Goal: Information Seeking & Learning: Learn about a topic

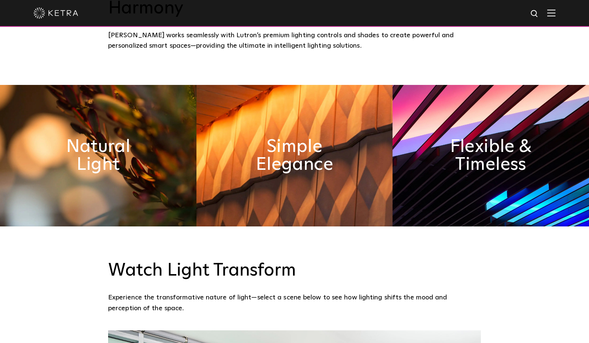
scroll to position [405, 0]
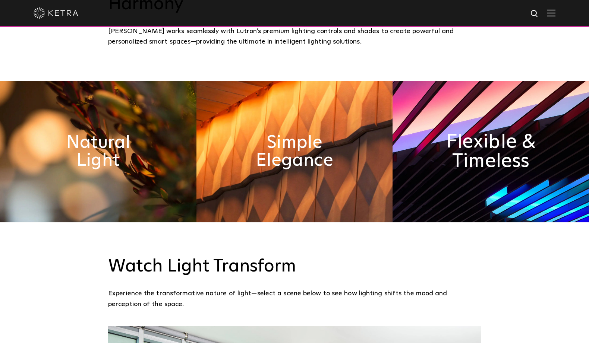
click at [494, 132] on h2 "Flexible & Timeless" at bounding box center [490, 151] width 107 height 39
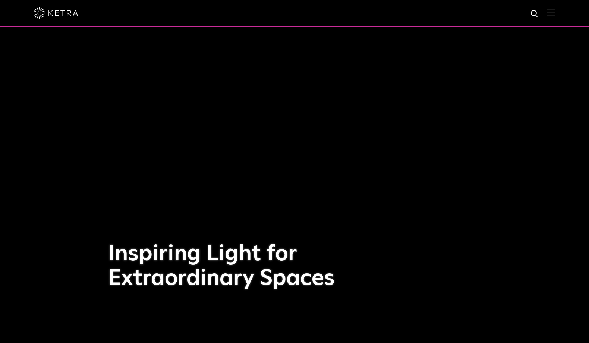
scroll to position [0, 0]
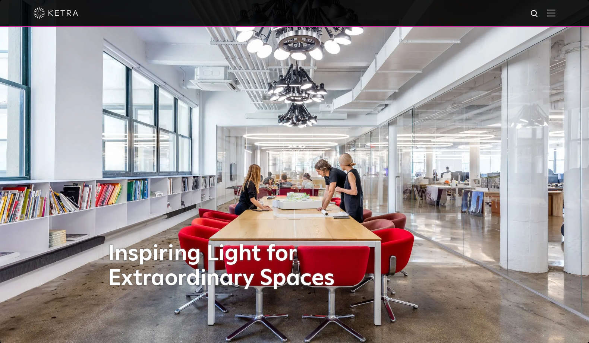
click at [550, 12] on img at bounding box center [551, 12] width 8 height 7
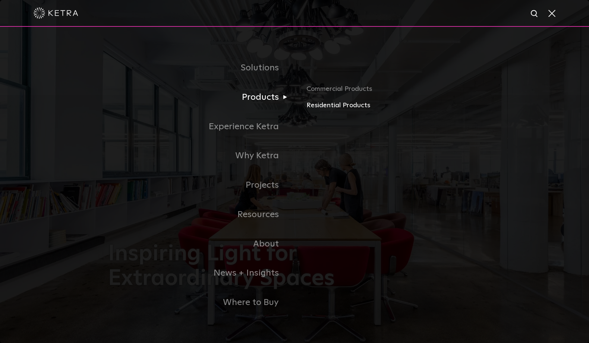
click at [324, 103] on link "Residential Products" at bounding box center [394, 105] width 175 height 11
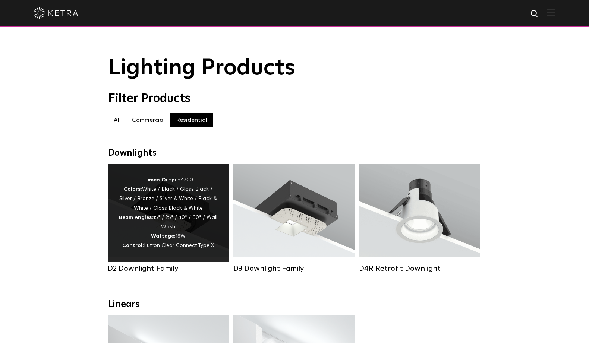
click at [194, 216] on div "Lumen Output: 1200 Colors: White / Black / Gloss Black / Silver / Bronze / Silv…" at bounding box center [168, 213] width 99 height 75
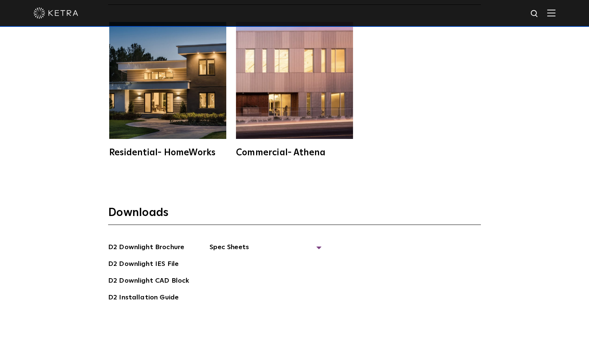
scroll to position [1989, 0]
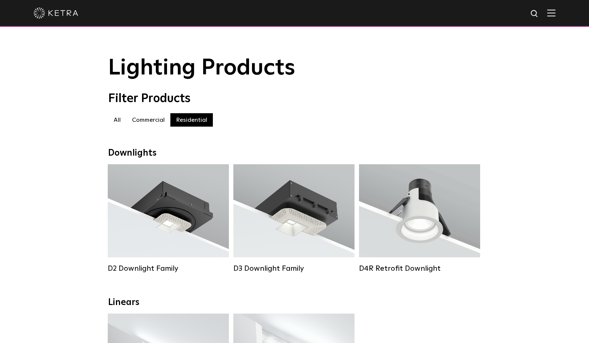
click at [150, 120] on label "Commercial" at bounding box center [148, 119] width 44 height 13
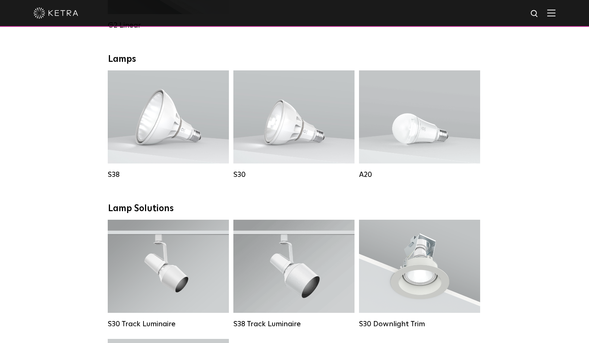
scroll to position [521, 0]
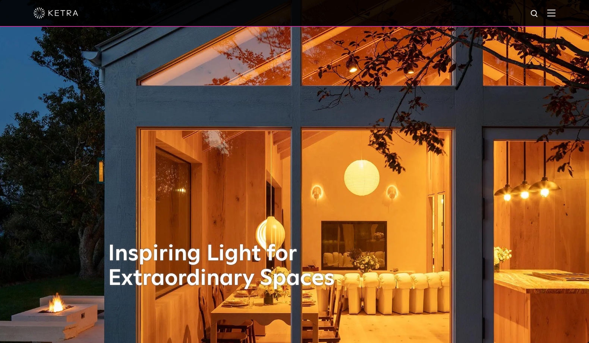
click at [553, 15] on img at bounding box center [551, 12] width 8 height 7
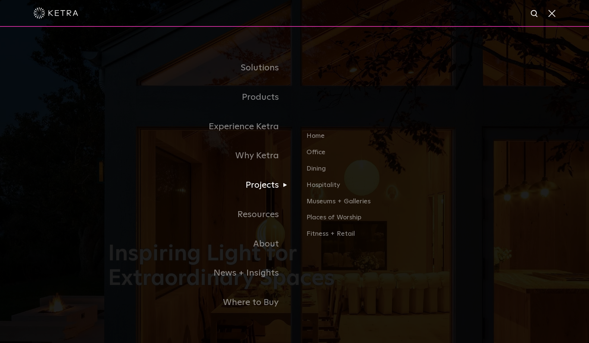
click at [266, 185] on link "Projects" at bounding box center [201, 185] width 186 height 29
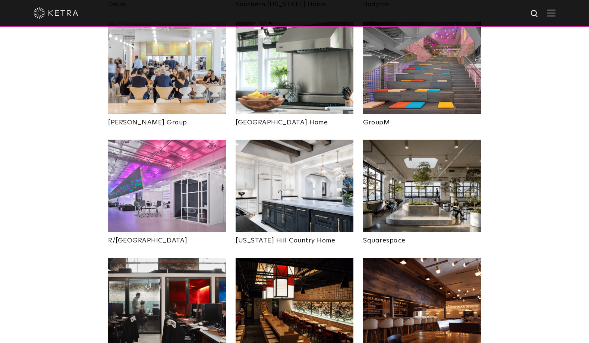
scroll to position [1237, 0]
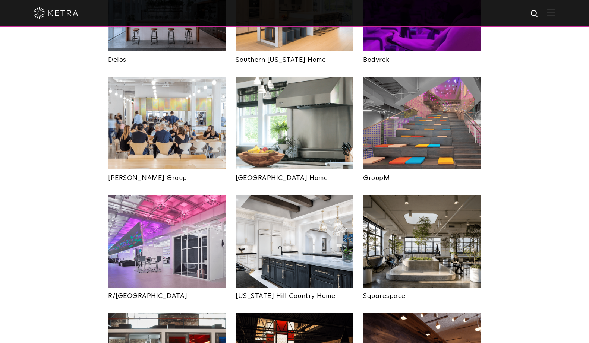
click at [417, 213] on img at bounding box center [422, 241] width 118 height 92
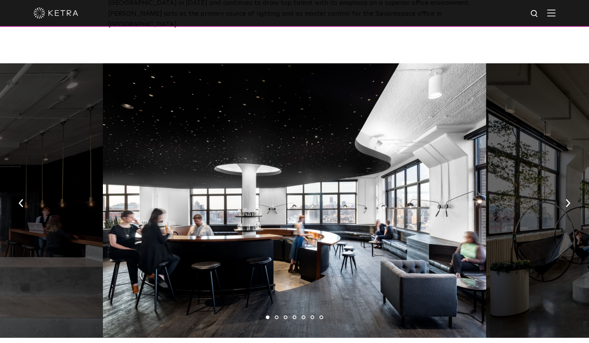
scroll to position [399, 0]
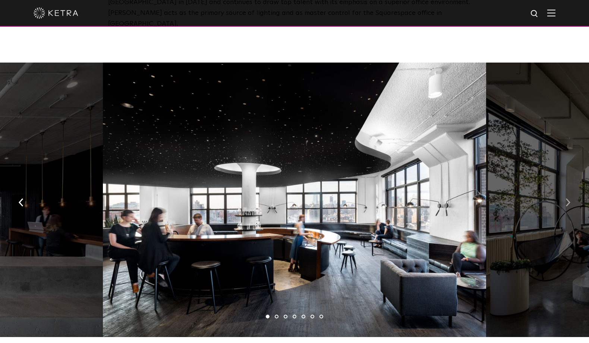
click at [570, 198] on img "button" at bounding box center [568, 202] width 5 height 8
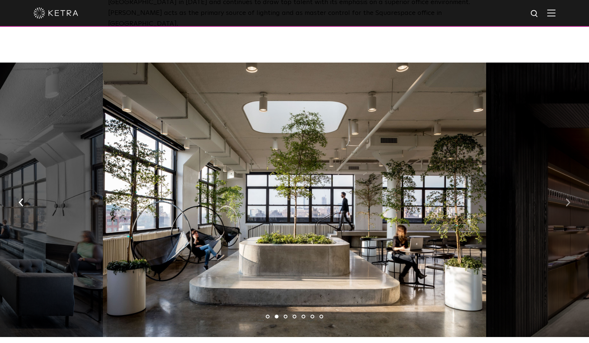
click at [570, 198] on img "button" at bounding box center [568, 202] width 5 height 8
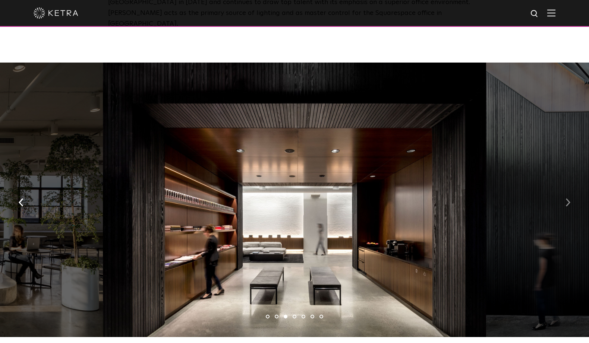
click at [570, 198] on img "button" at bounding box center [568, 202] width 5 height 8
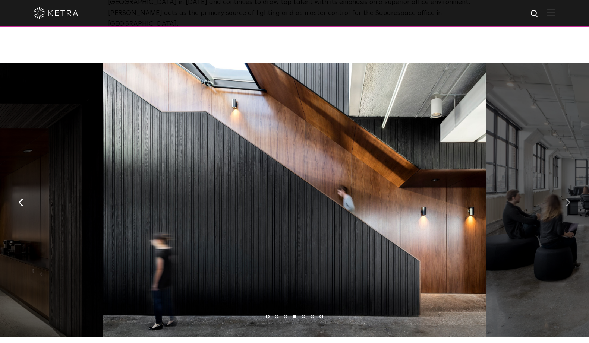
click at [570, 198] on img "button" at bounding box center [568, 202] width 5 height 8
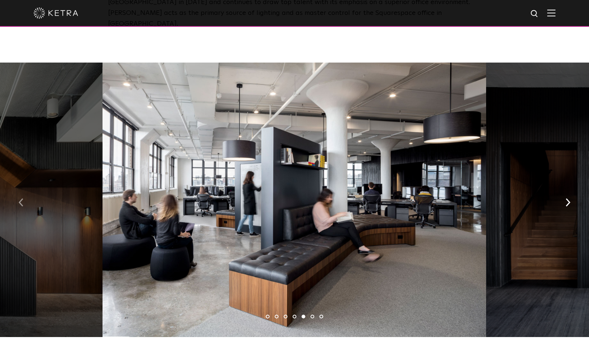
click at [23, 198] on img "button" at bounding box center [21, 202] width 5 height 8
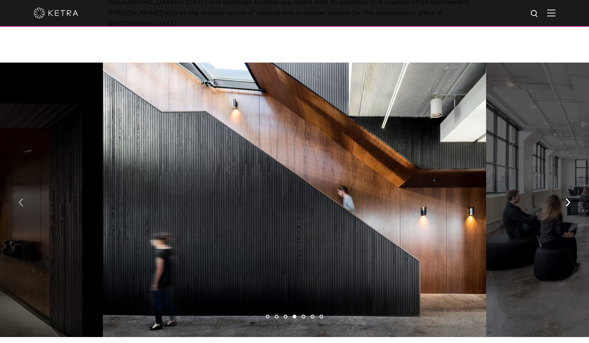
click at [23, 198] on img "button" at bounding box center [21, 202] width 5 height 8
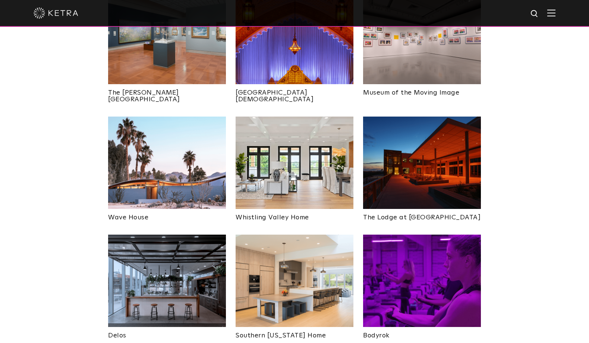
scroll to position [962, 0]
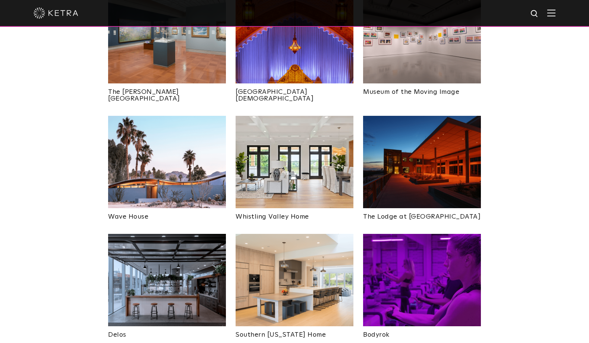
click at [435, 274] on img at bounding box center [422, 280] width 118 height 92
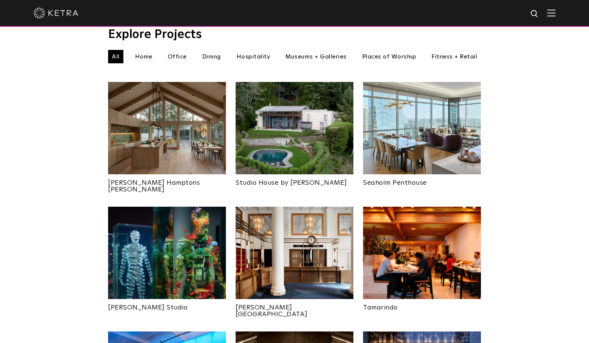
scroll to position [259, 0]
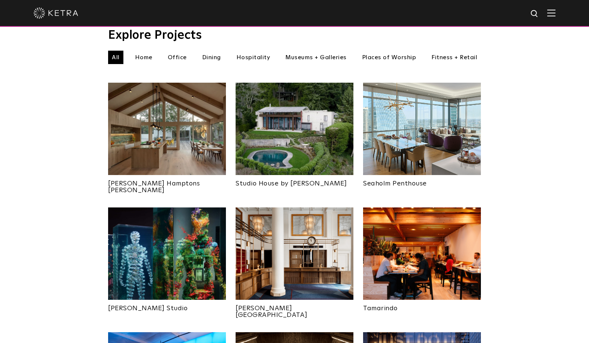
click at [179, 130] on img at bounding box center [167, 129] width 118 height 92
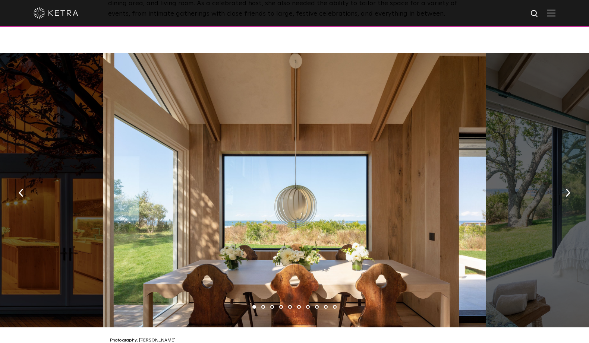
scroll to position [1118, 0]
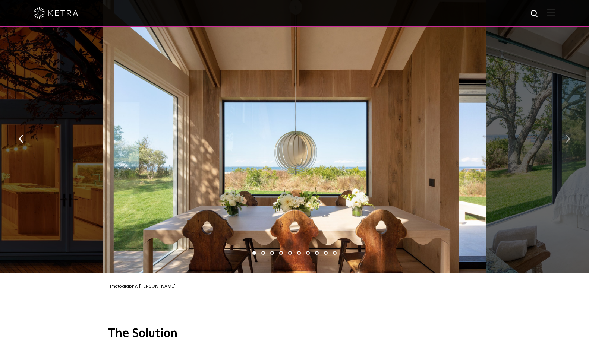
click at [566, 135] on img "button" at bounding box center [568, 139] width 5 height 8
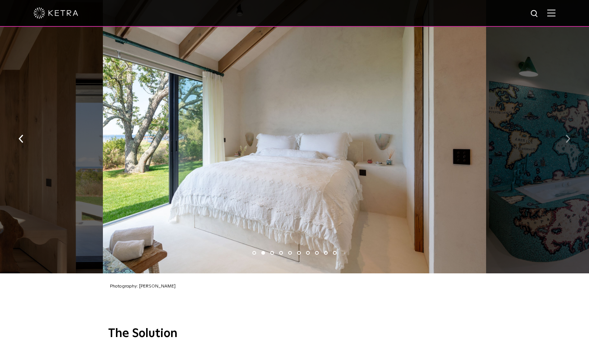
click at [566, 135] on img "button" at bounding box center [568, 139] width 5 height 8
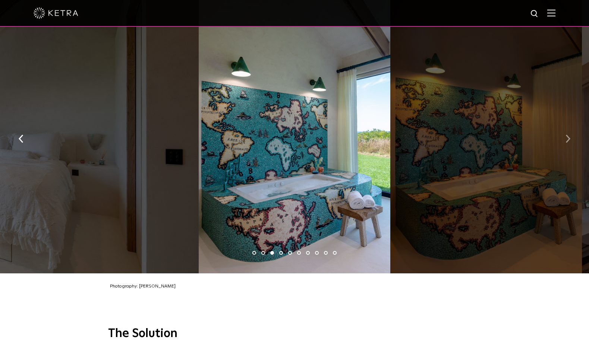
click at [566, 135] on img "button" at bounding box center [568, 139] width 5 height 8
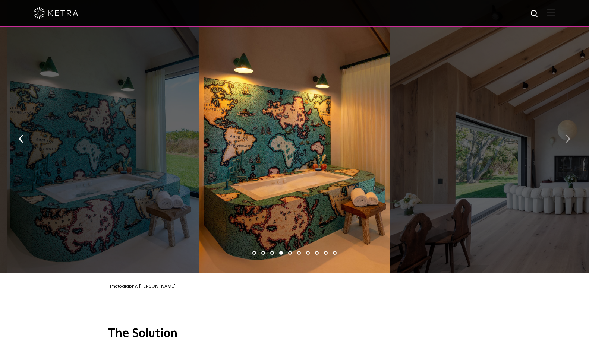
click at [566, 135] on img "button" at bounding box center [568, 139] width 5 height 8
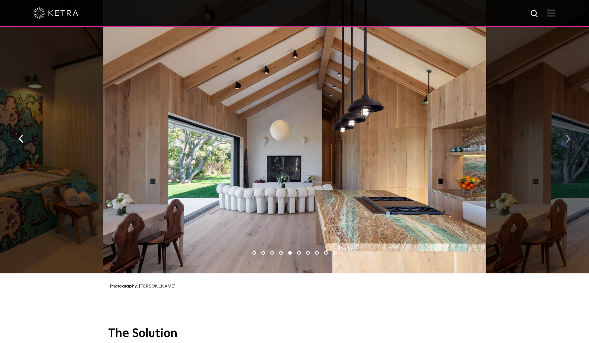
click at [566, 135] on img "button" at bounding box center [568, 139] width 5 height 8
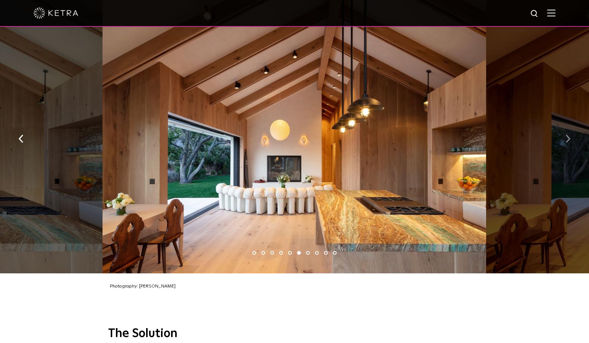
click at [566, 135] on img "button" at bounding box center [568, 139] width 5 height 8
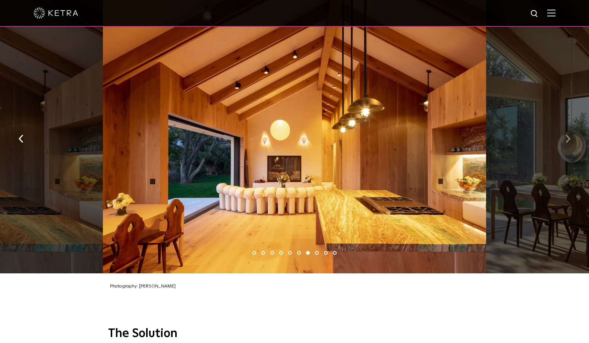
click at [566, 135] on img "button" at bounding box center [568, 139] width 5 height 8
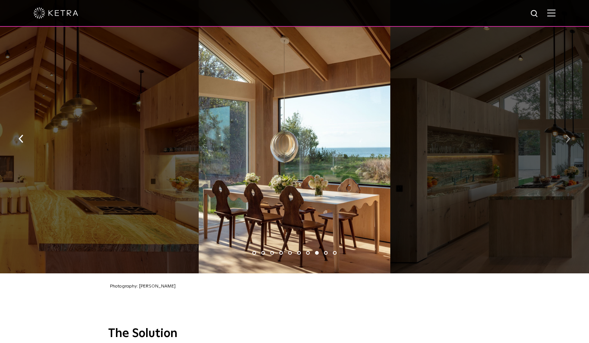
click at [566, 135] on img "button" at bounding box center [568, 139] width 5 height 8
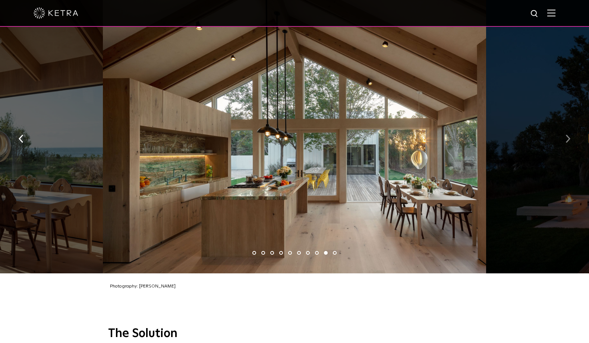
click at [566, 135] on img "button" at bounding box center [568, 139] width 5 height 8
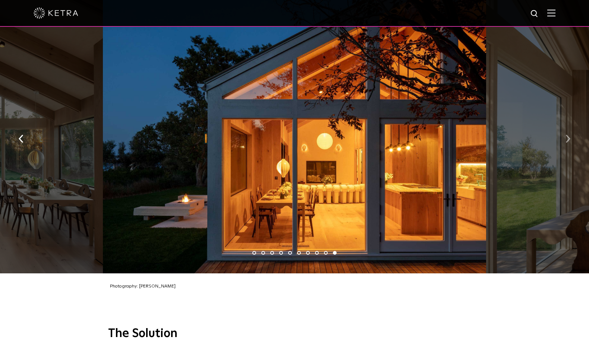
click at [566, 135] on img "button" at bounding box center [568, 139] width 5 height 8
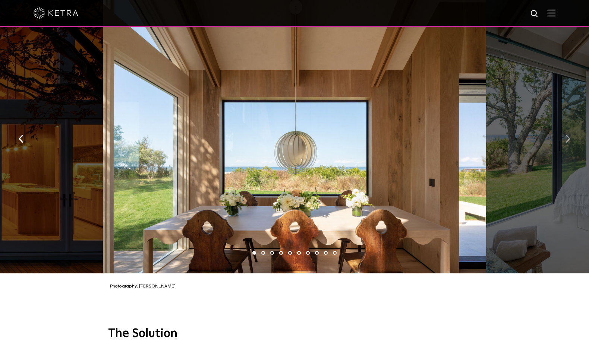
click at [566, 135] on img "button" at bounding box center [568, 139] width 5 height 8
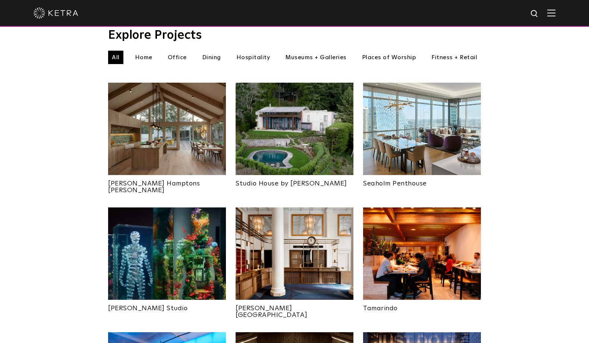
click at [317, 134] on img at bounding box center [295, 129] width 118 height 92
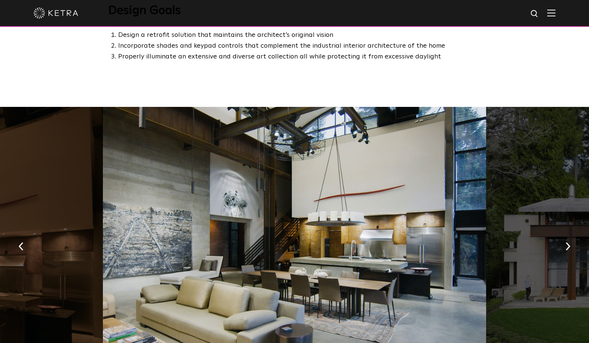
scroll to position [720, 0]
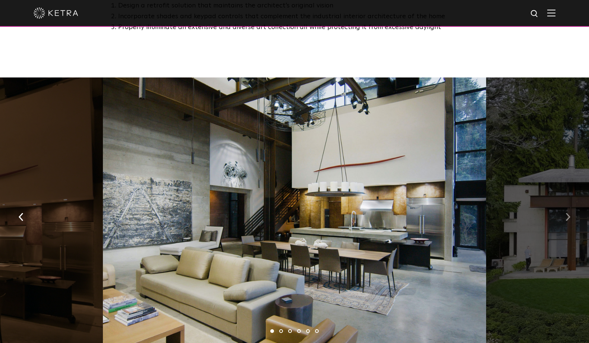
click at [569, 213] on img "button" at bounding box center [568, 217] width 5 height 8
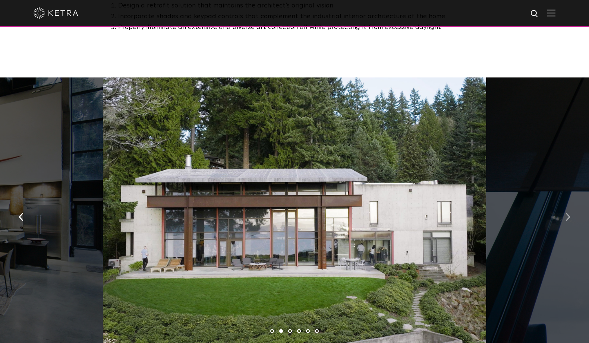
click at [569, 213] on img "button" at bounding box center [568, 217] width 5 height 8
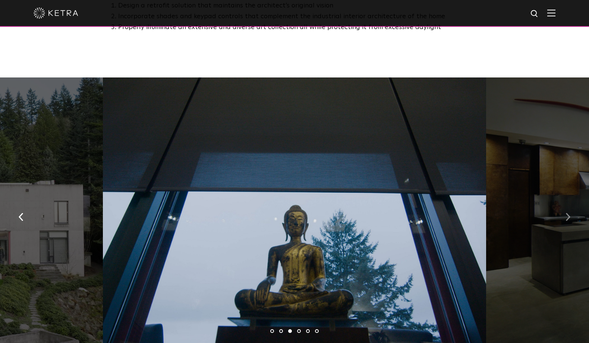
click at [569, 213] on img "button" at bounding box center [568, 217] width 5 height 8
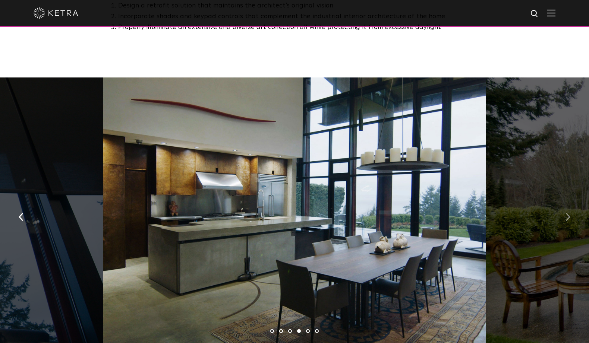
click at [569, 213] on img "button" at bounding box center [568, 217] width 5 height 8
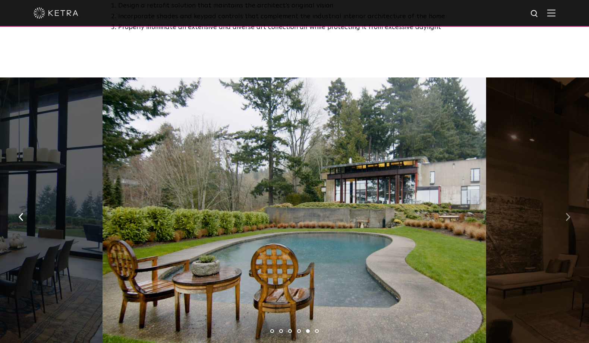
click at [569, 213] on img "button" at bounding box center [568, 217] width 5 height 8
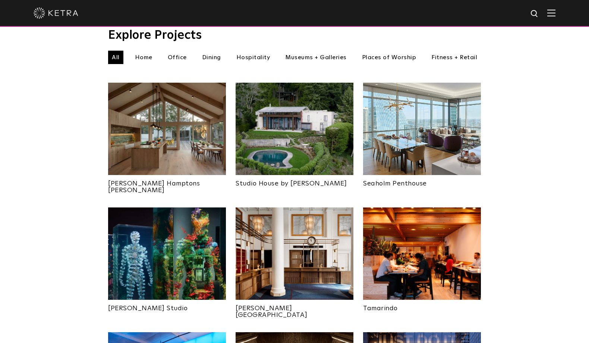
click at [257, 51] on li "Hospitality" at bounding box center [253, 57] width 41 height 13
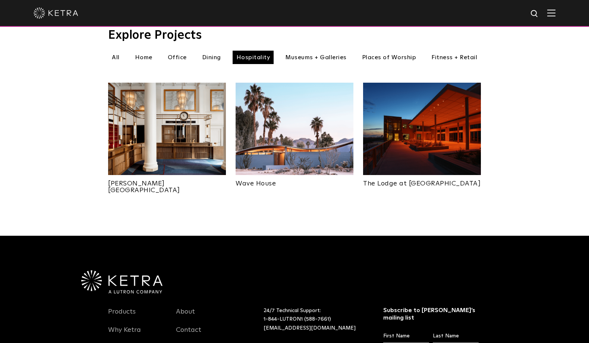
click at [172, 131] on img at bounding box center [167, 129] width 118 height 92
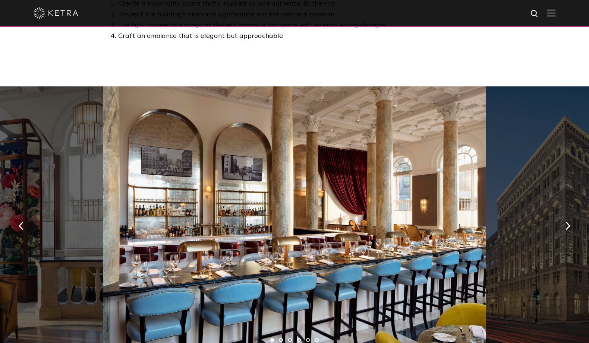
scroll to position [510, 0]
click at [566, 222] on img "button" at bounding box center [568, 226] width 5 height 8
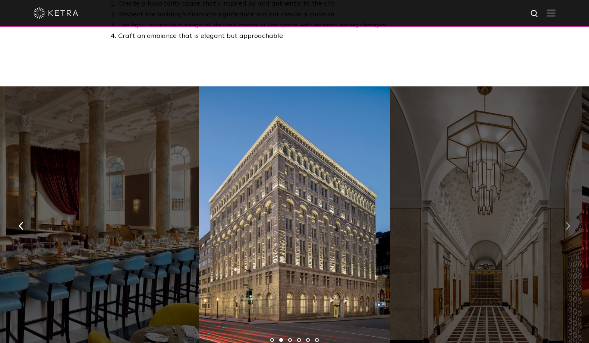
click at [566, 222] on img "button" at bounding box center [568, 226] width 5 height 8
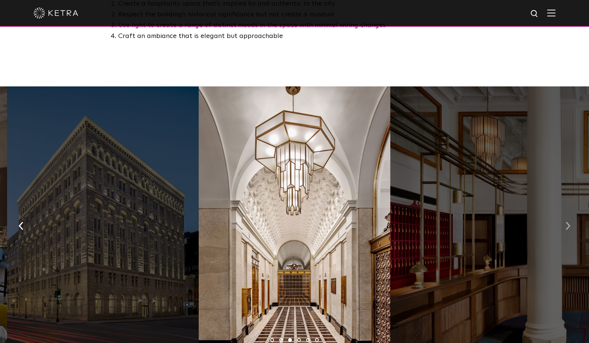
click at [566, 222] on img "button" at bounding box center [568, 226] width 5 height 8
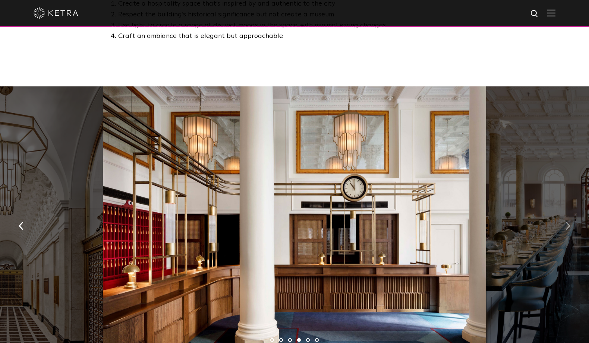
click at [566, 222] on img "button" at bounding box center [568, 226] width 5 height 8
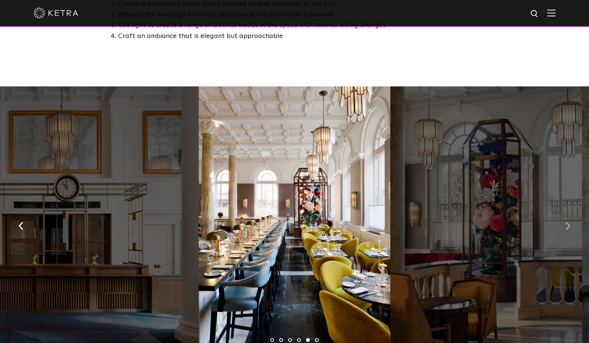
click at [566, 222] on img "button" at bounding box center [568, 226] width 5 height 8
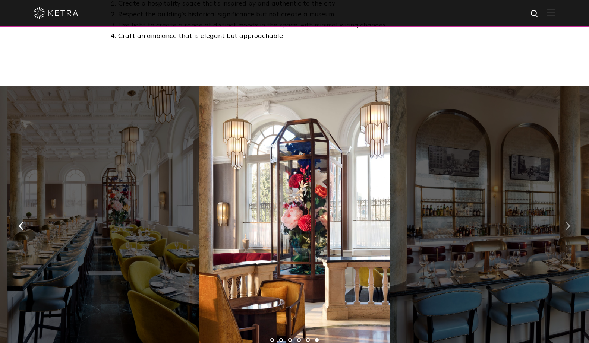
click at [566, 222] on img "button" at bounding box center [568, 226] width 5 height 8
